Goal: Use online tool/utility: Utilize a website feature to perform a specific function

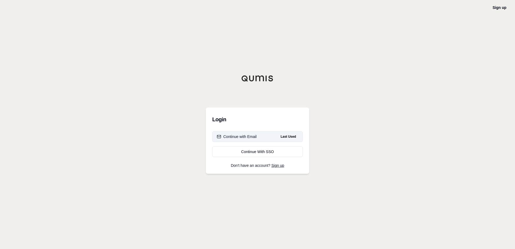
click at [242, 137] on div "Continue with Email" at bounding box center [237, 136] width 40 height 5
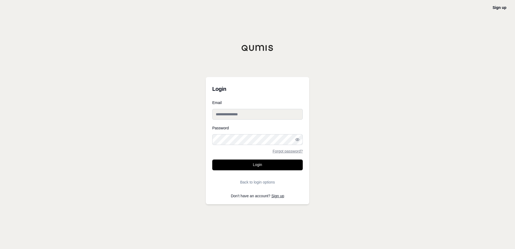
click at [248, 117] on input "Email" at bounding box center [257, 114] width 90 height 11
type input "**********"
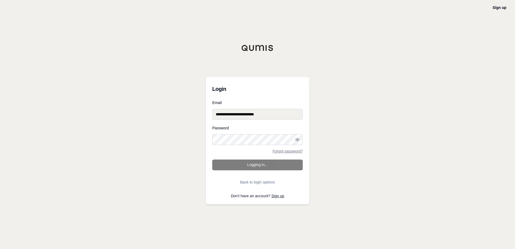
click at [237, 166] on form "**********" at bounding box center [257, 144] width 90 height 87
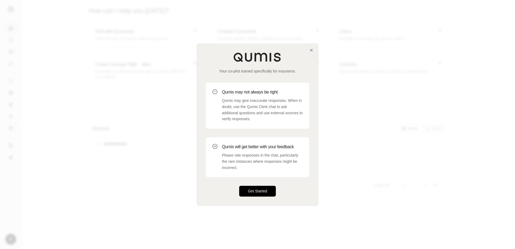
click at [257, 191] on button "Get Started" at bounding box center [257, 191] width 37 height 11
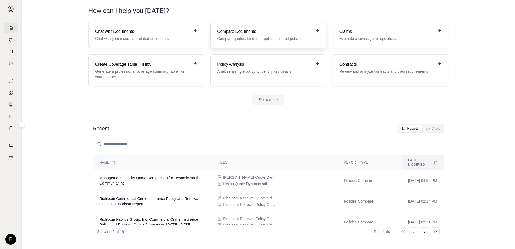
click at [257, 31] on h3 "Compare Documents" at bounding box center [264, 31] width 94 height 6
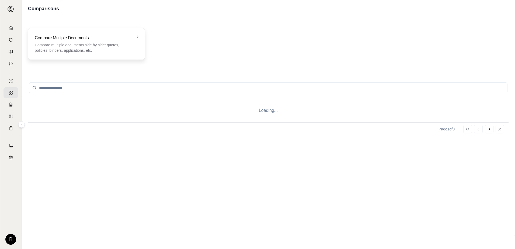
click at [71, 40] on h3 "Compare Mulitple Documents" at bounding box center [83, 38] width 96 height 6
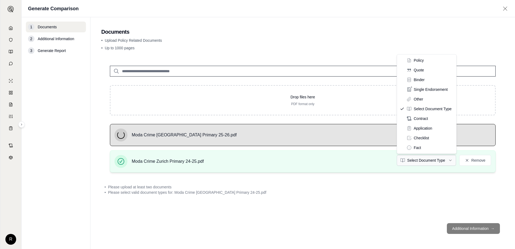
click at [450, 161] on html "R Generate Comparison 1 Documents 2 Additional Information 3 Generate Report Do…" at bounding box center [257, 124] width 515 height 249
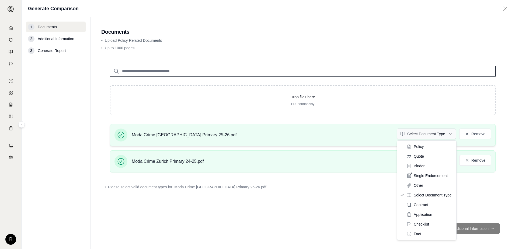
click at [449, 135] on html "Document type updated successfully R Generate Comparison 1 Documents 2 Addition…" at bounding box center [257, 124] width 515 height 249
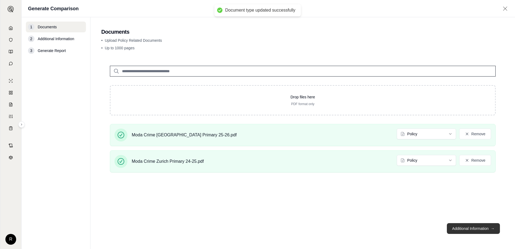
click at [462, 227] on button "Additional Information →" at bounding box center [473, 228] width 53 height 11
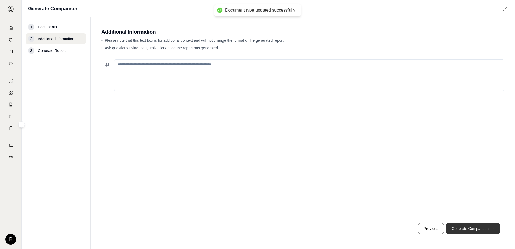
click at [458, 226] on button "Generate Comparison →" at bounding box center [473, 228] width 54 height 11
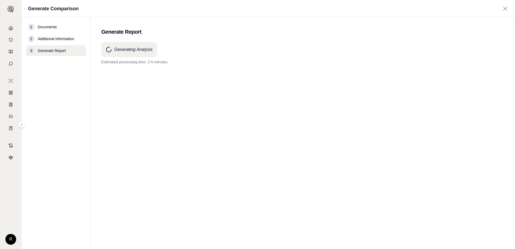
click at [240, 127] on div "Generating Analysis Estimated processing time: 2-5 minutes." at bounding box center [302, 135] width 403 height 187
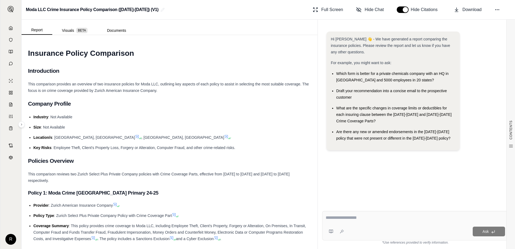
click at [9, 28] on icon at bounding box center [11, 28] width 4 height 4
